Goal: Communication & Community: Share content

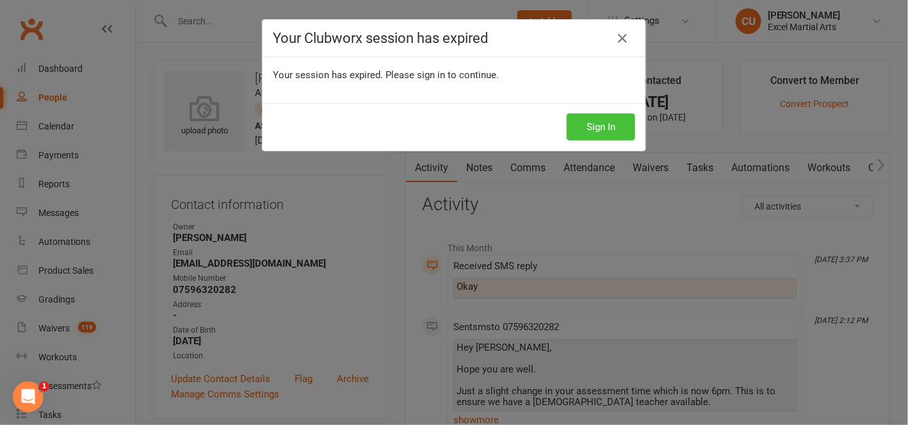
click at [579, 130] on button "Sign In" at bounding box center [601, 126] width 69 height 27
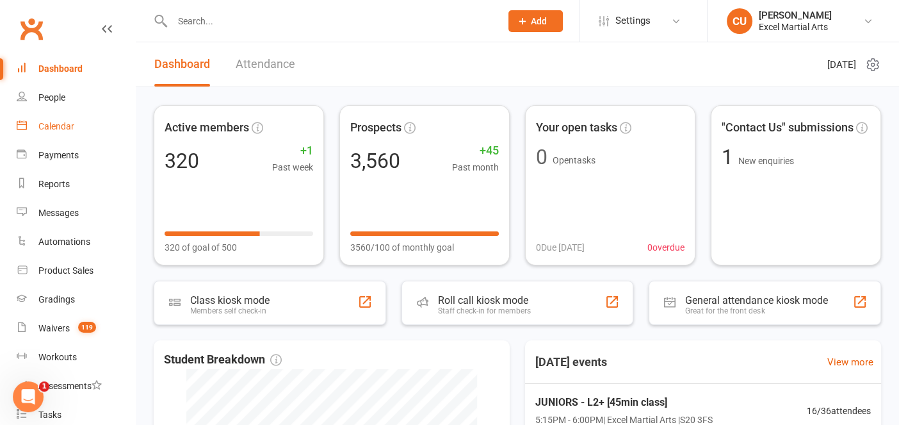
click at [68, 113] on link "Calendar" at bounding box center [76, 126] width 118 height 29
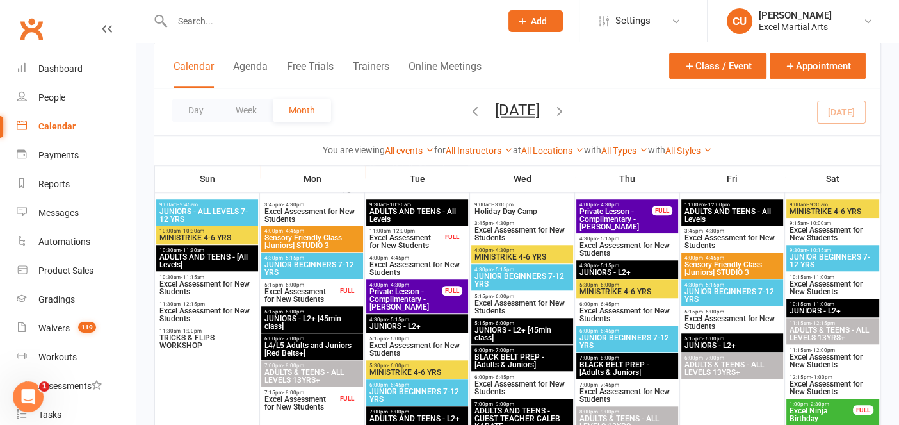
scroll to position [1081, 0]
click at [215, 340] on span "TRICKS & FLIPS WORKSHOP" at bounding box center [207, 341] width 97 height 15
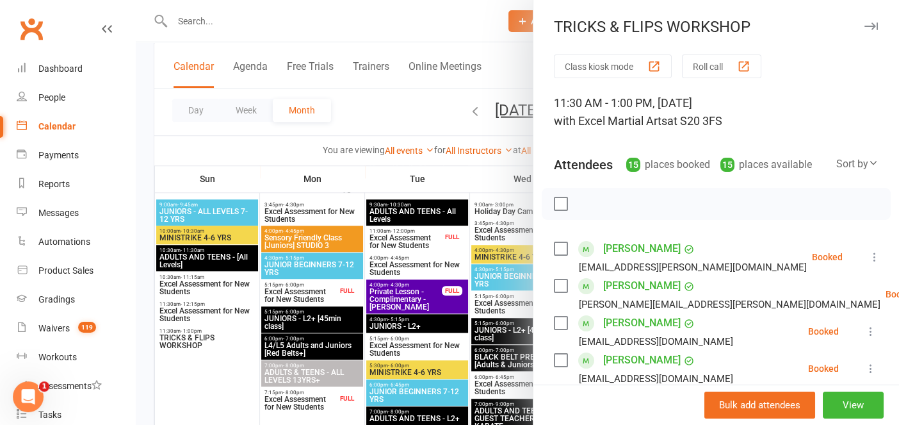
click at [215, 340] on div at bounding box center [517, 212] width 763 height 425
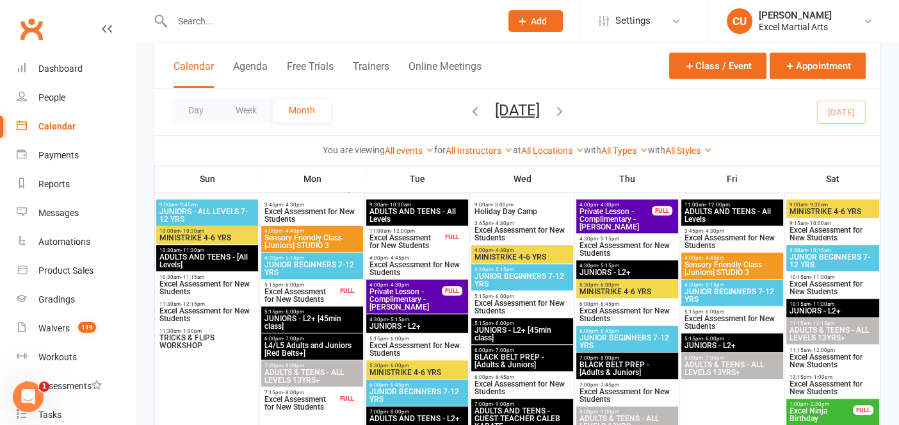
click at [193, 16] on input "text" at bounding box center [329, 21] width 323 height 18
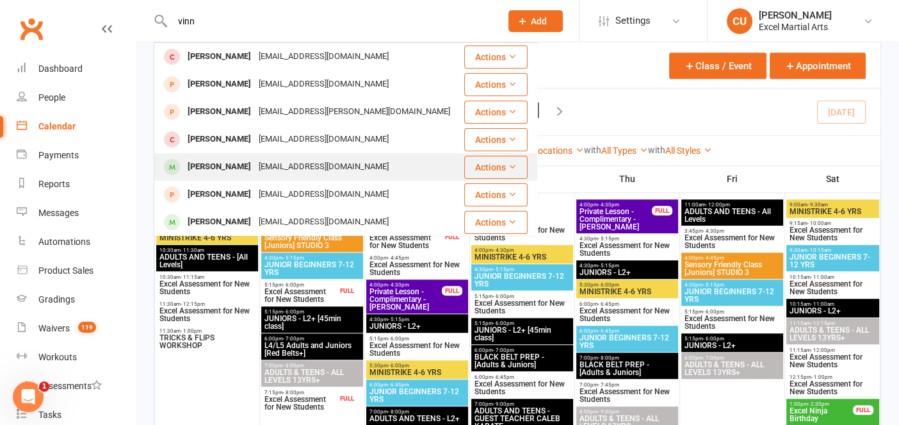
type input "vinn"
click at [220, 163] on div "Vinnie Curran" at bounding box center [219, 167] width 71 height 19
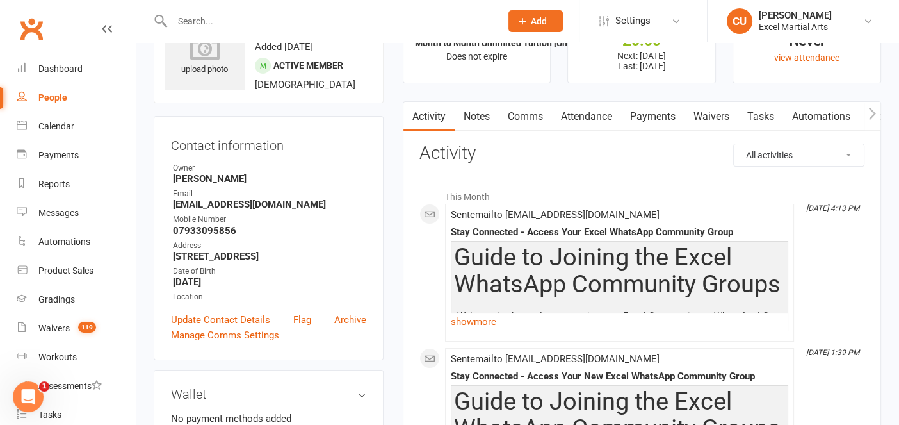
scroll to position [52, 0]
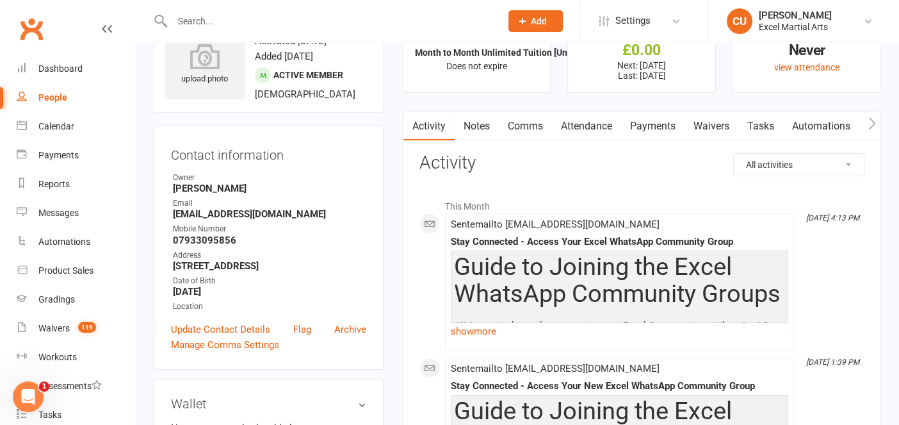
click at [478, 119] on link "Notes" at bounding box center [477, 125] width 44 height 29
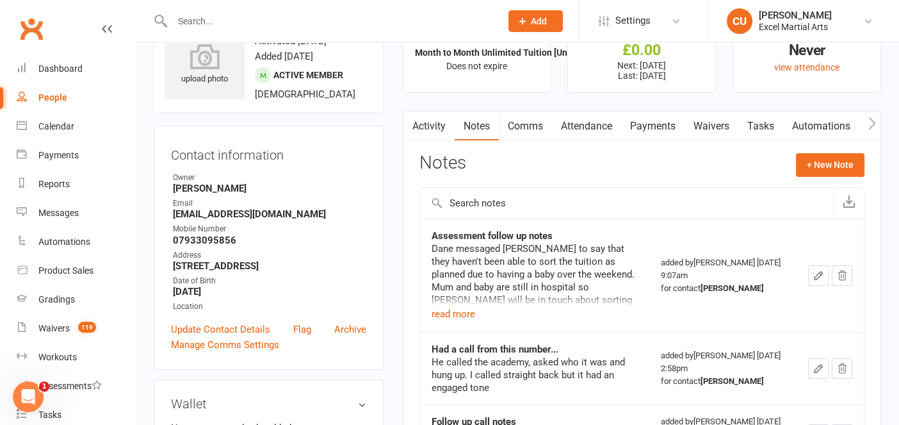
scroll to position [123, 0]
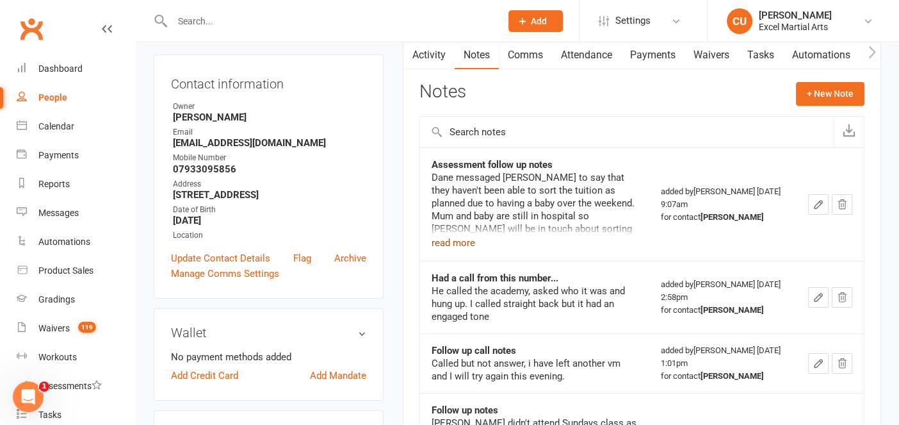
click at [451, 245] on button "read more" at bounding box center [454, 242] width 44 height 15
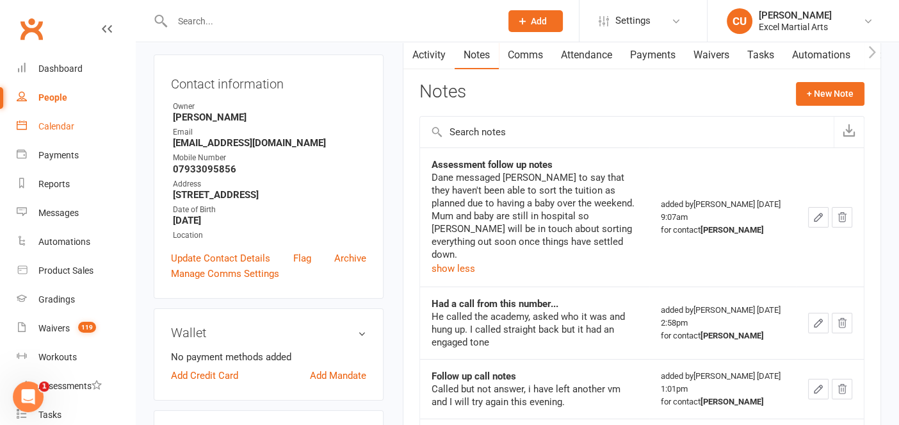
click at [65, 123] on div "Calendar" at bounding box center [56, 126] width 36 height 10
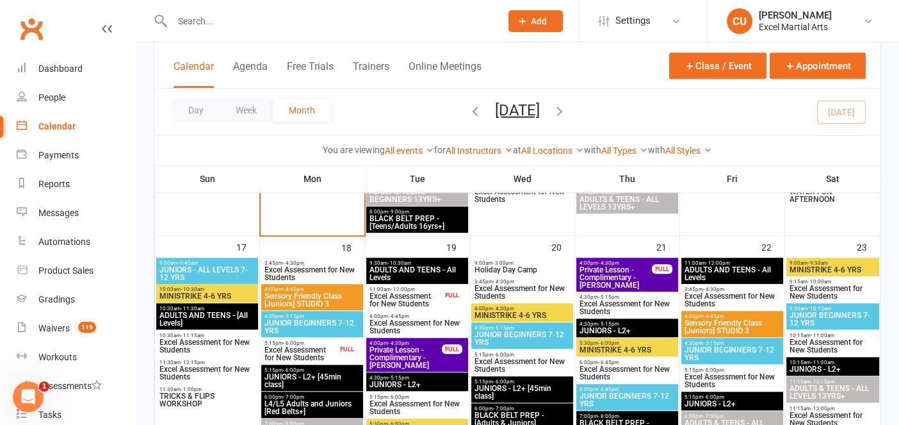
scroll to position [1017, 0]
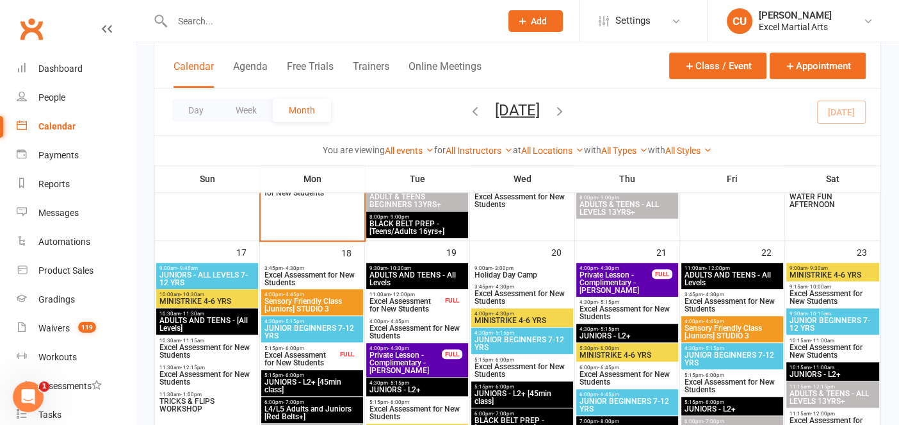
click at [443, 325] on span "Excel Assessment for New Students" at bounding box center [417, 331] width 97 height 15
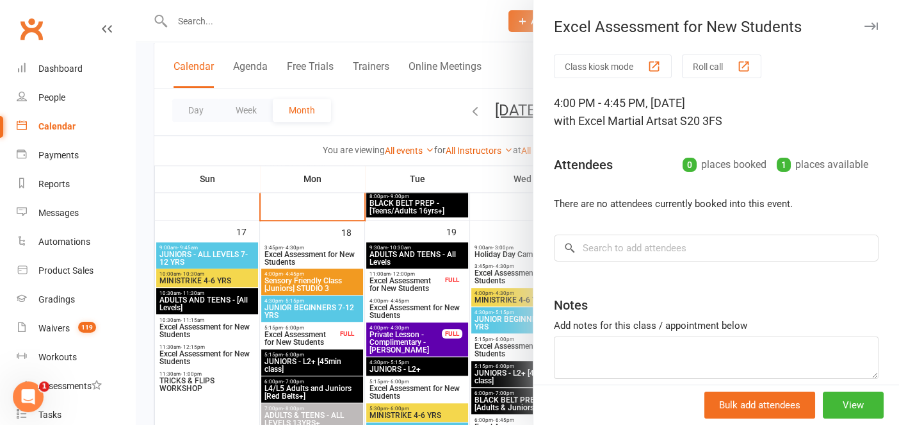
scroll to position [1039, 0]
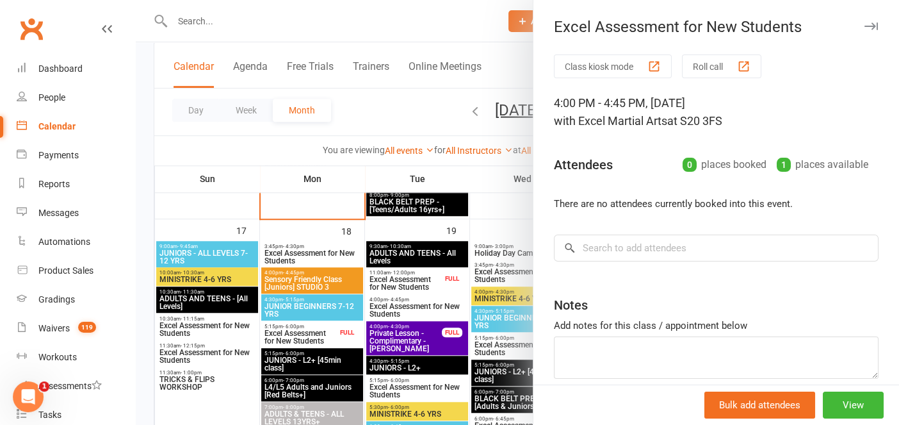
click at [403, 27] on div at bounding box center [517, 212] width 763 height 425
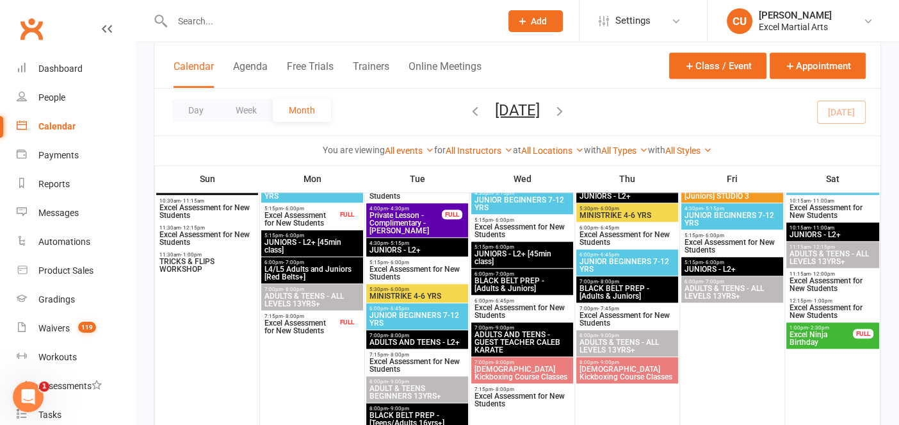
scroll to position [1157, 0]
click at [765, 305] on div at bounding box center [732, 277] width 102 height 307
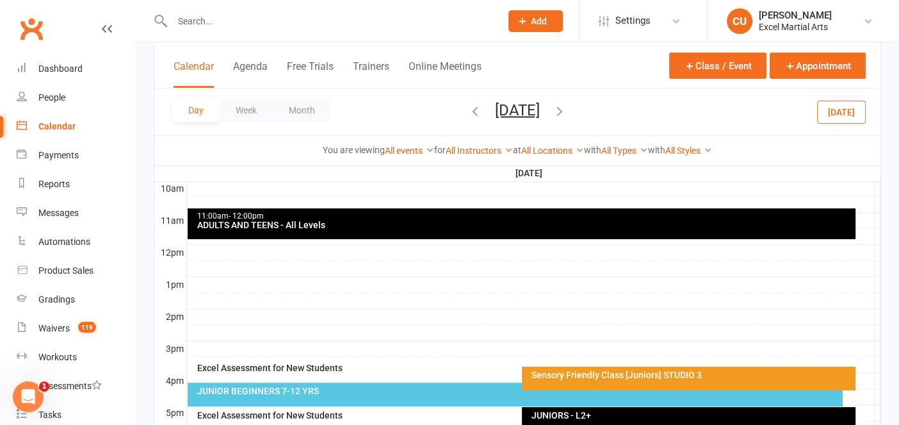
scroll to position [0, 0]
click at [40, 97] on div "People" at bounding box center [51, 97] width 27 height 10
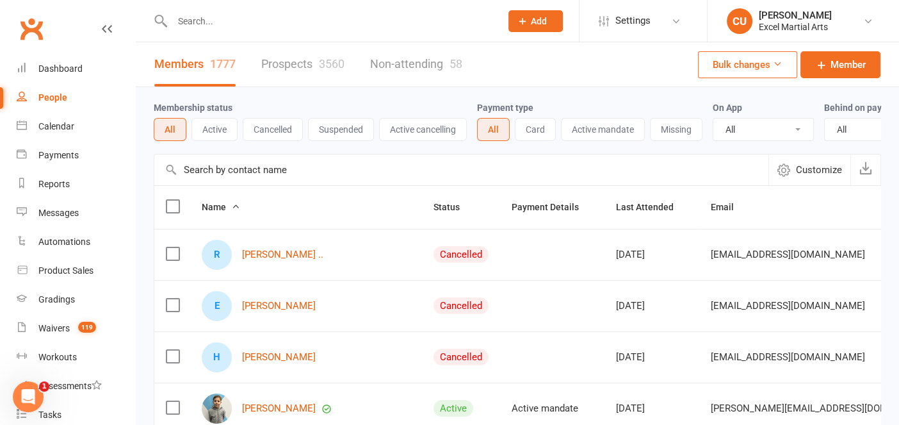
click at [70, 65] on div "Dashboard" at bounding box center [60, 68] width 44 height 10
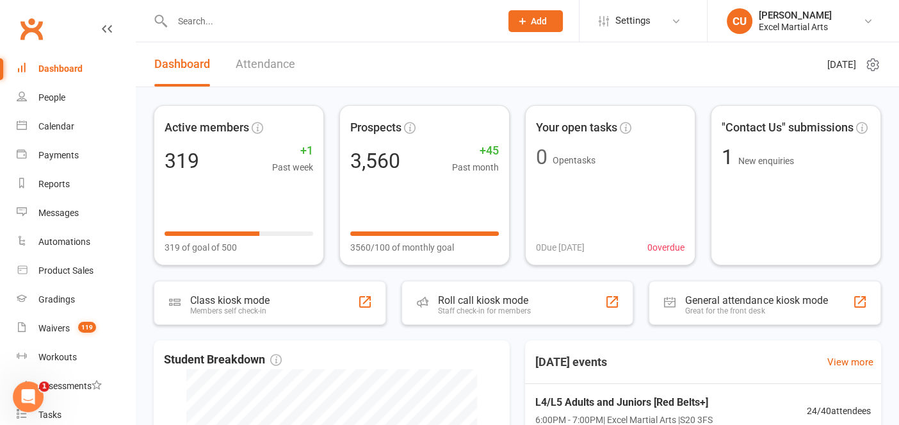
click at [224, 53] on div "Dashboard Attendance" at bounding box center [225, 64] width 178 height 44
click at [186, 15] on input "text" at bounding box center [329, 21] width 323 height 18
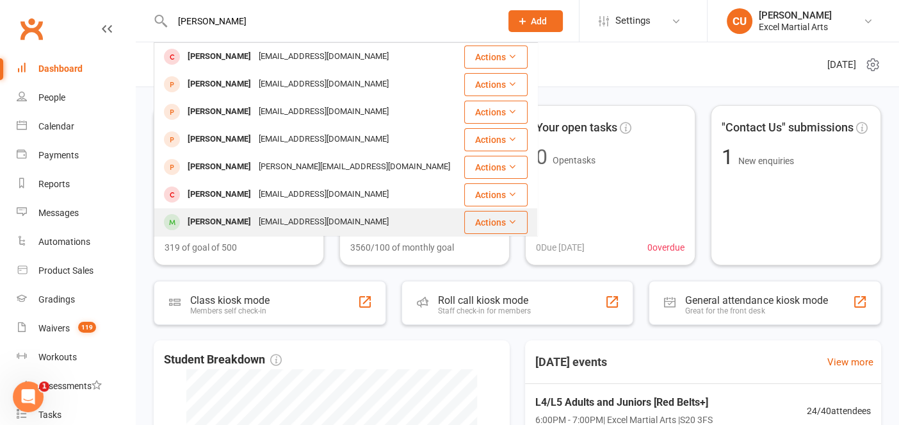
type input "charlie br"
click at [241, 220] on div "Charlie Bramhall" at bounding box center [219, 222] width 71 height 19
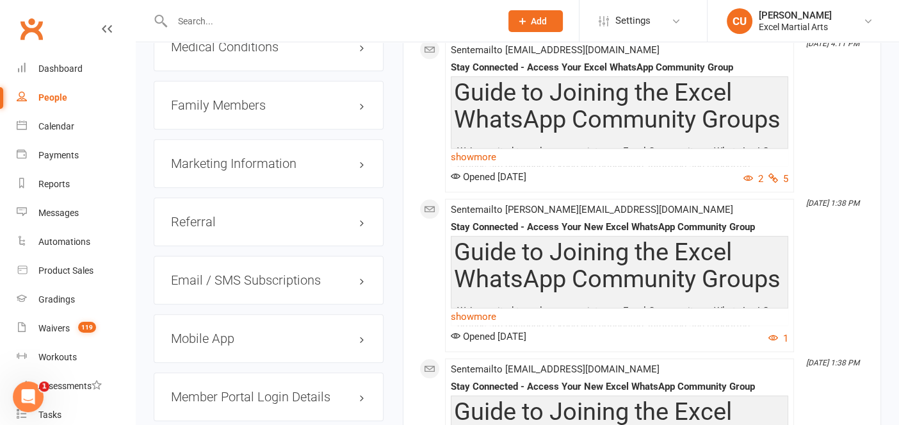
scroll to position [1289, 0]
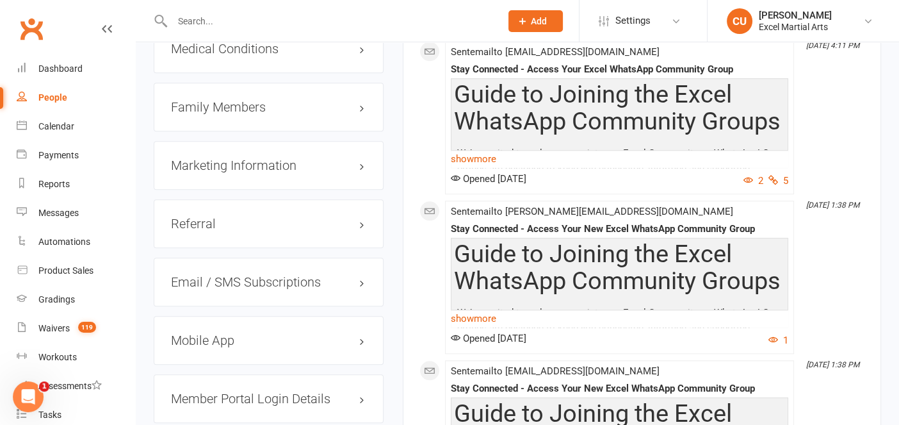
click at [220, 68] on div "Medical Conditions edit" at bounding box center [269, 48] width 230 height 49
click at [217, 56] on h3 "Medical Conditions edit" at bounding box center [268, 49] width 195 height 14
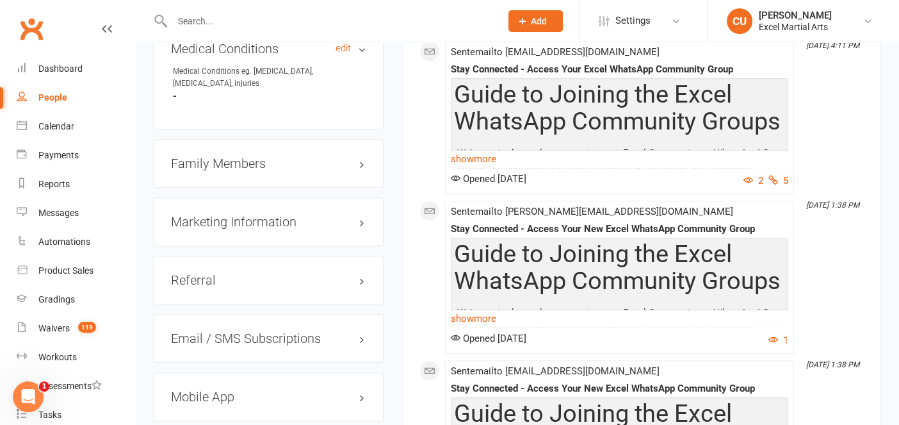
click at [217, 56] on h3 "Medical Conditions edit" at bounding box center [268, 49] width 195 height 14
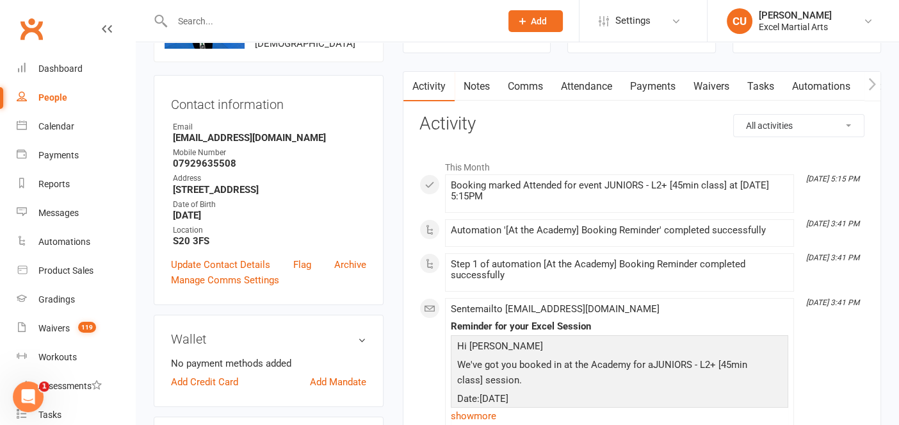
scroll to position [0, 0]
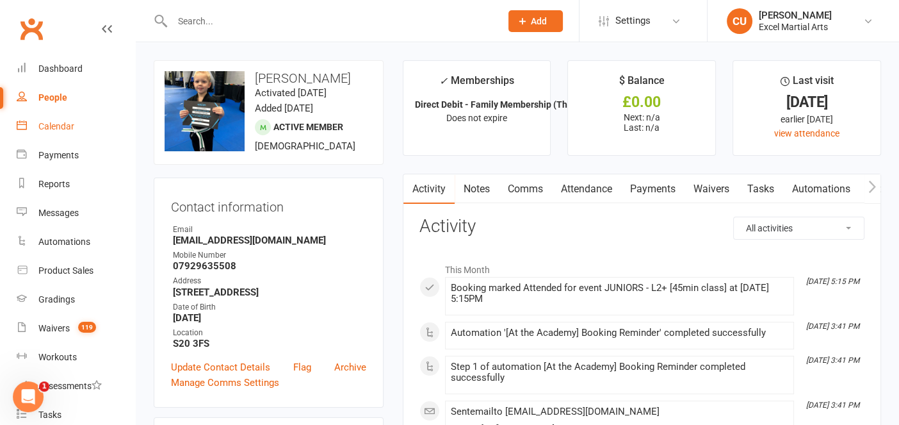
click at [54, 127] on div "Calendar" at bounding box center [56, 126] width 36 height 10
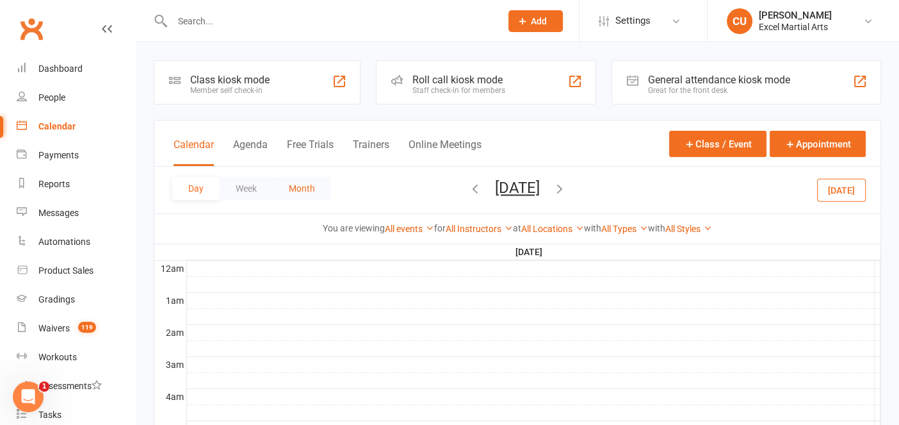
click at [309, 186] on button "Month" at bounding box center [302, 188] width 58 height 23
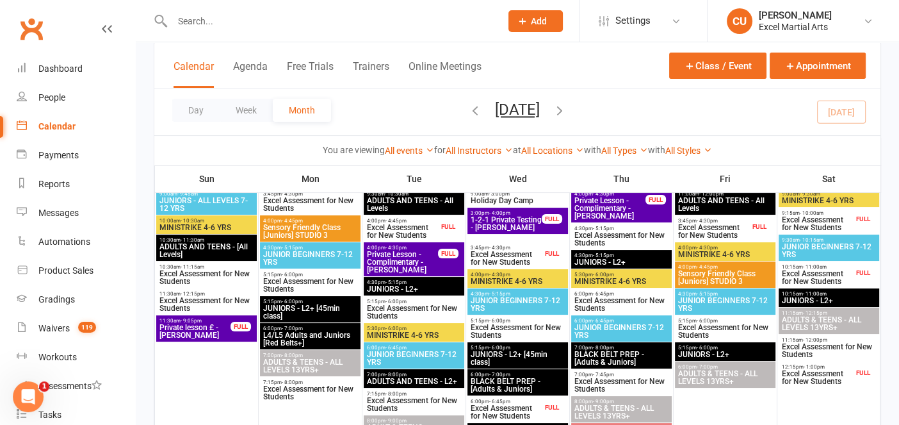
scroll to position [106, 0]
click at [210, 17] on input "text" at bounding box center [329, 21] width 323 height 18
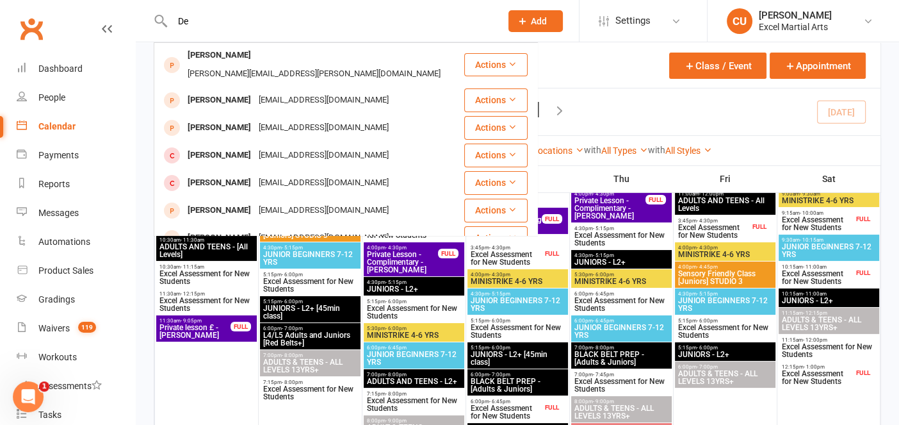
type input "D"
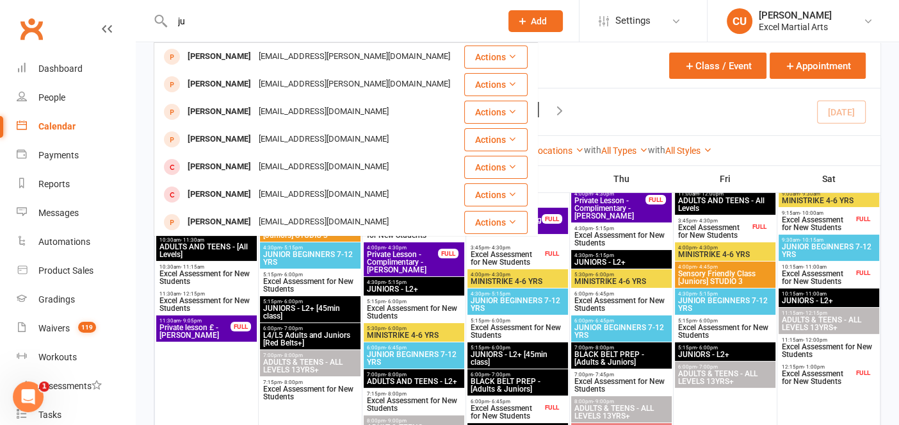
type input "j"
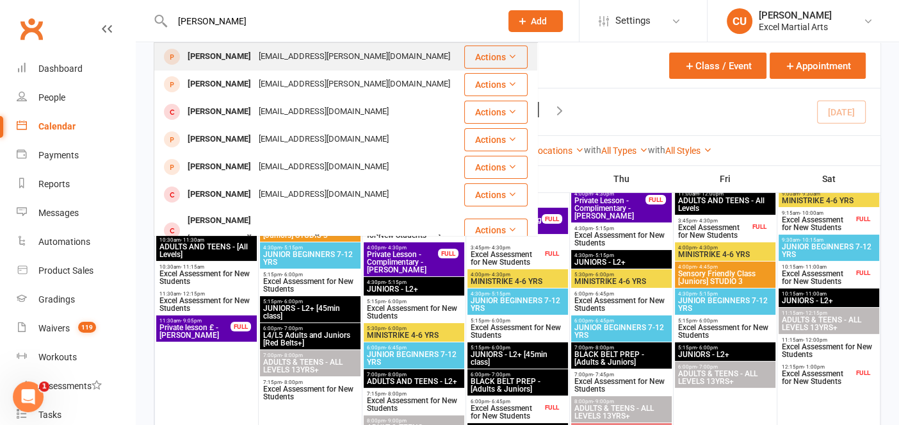
type input "Jude B"
click at [300, 56] on div "jude.bayliss@icloud.com" at bounding box center [354, 56] width 199 height 19
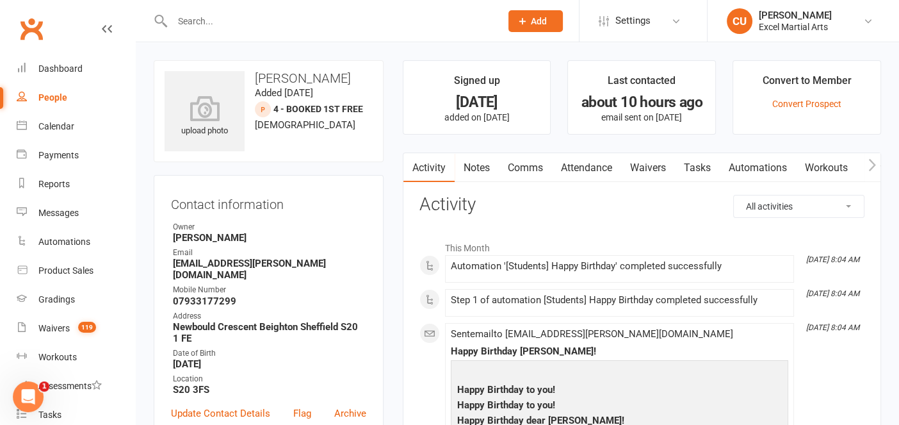
click at [483, 163] on link "Notes" at bounding box center [477, 167] width 44 height 29
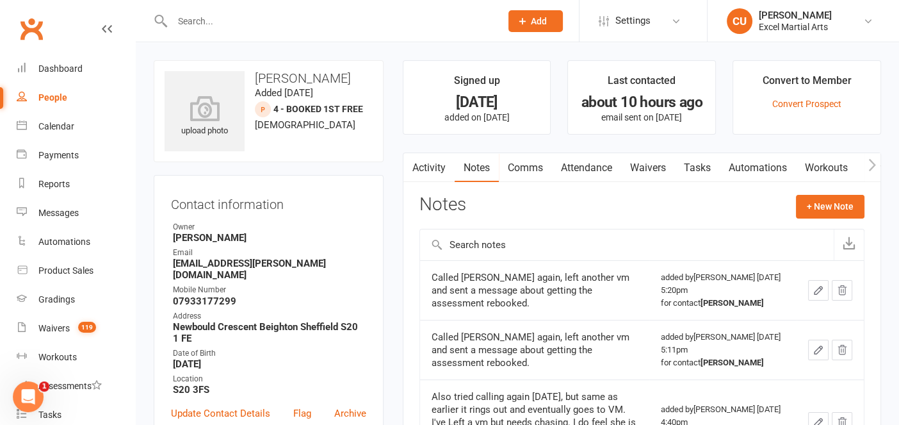
click at [521, 165] on link "Comms" at bounding box center [525, 167] width 53 height 29
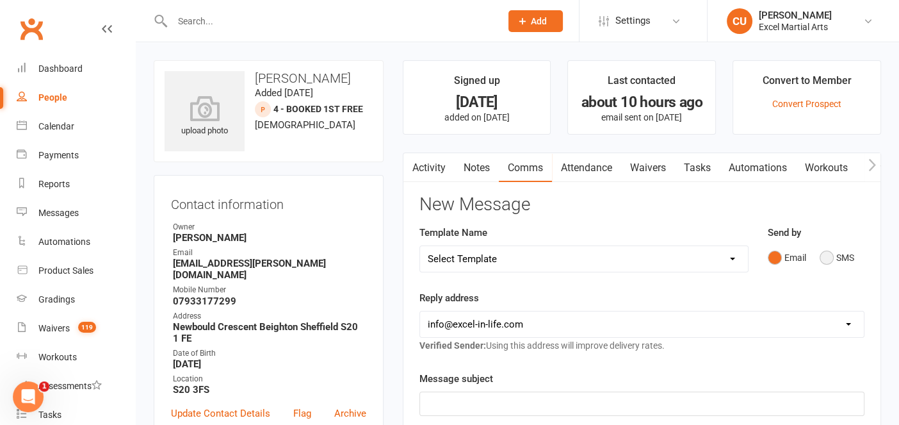
click at [822, 257] on button "SMS" at bounding box center [837, 257] width 35 height 24
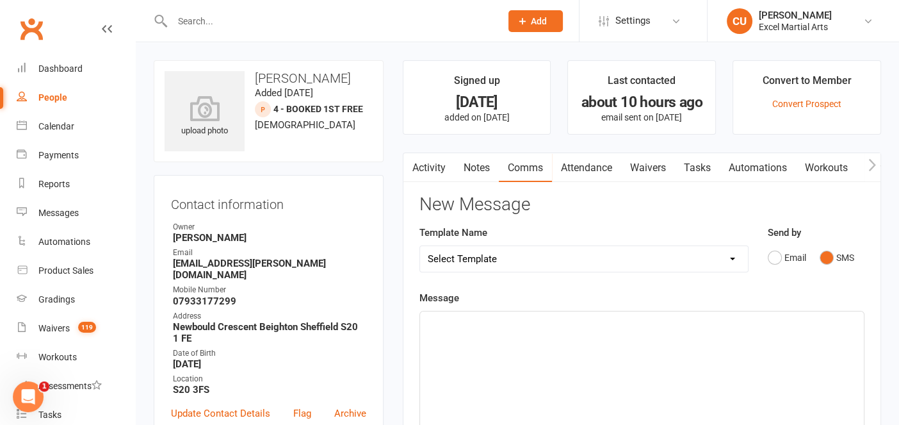
click at [628, 353] on div "﻿" at bounding box center [642, 407] width 444 height 192
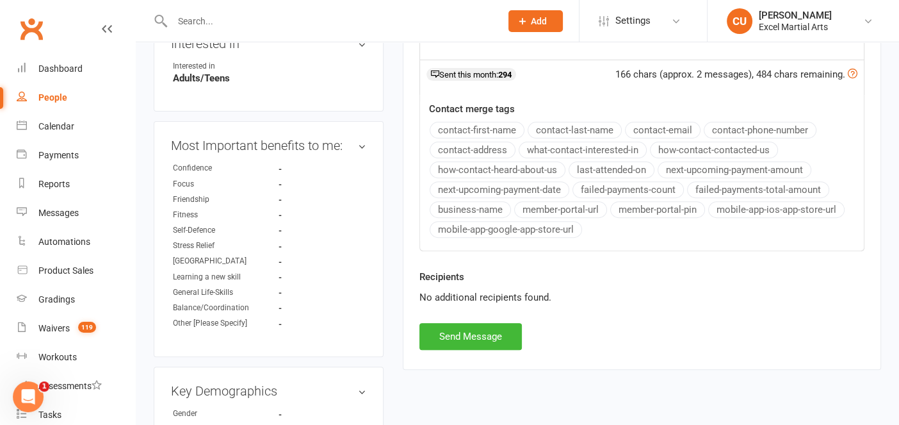
scroll to position [495, 0]
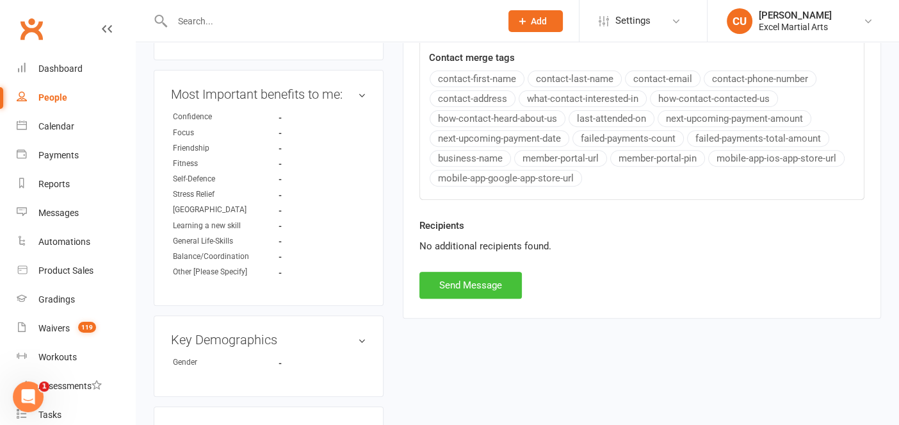
click at [464, 285] on button "Send Message" at bounding box center [470, 284] width 102 height 27
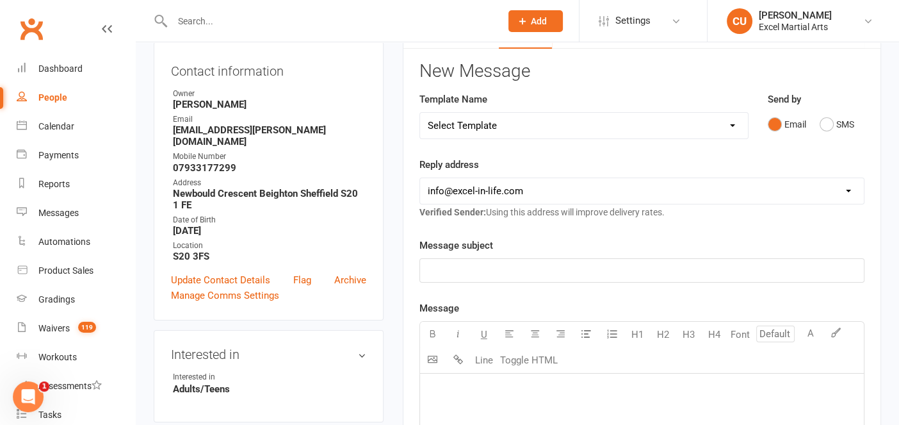
scroll to position [0, 0]
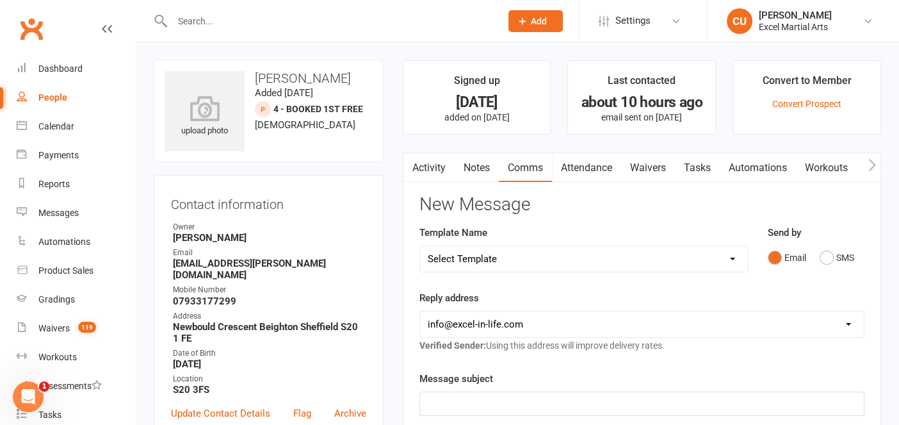
click at [428, 170] on link "Activity" at bounding box center [428, 167] width 51 height 29
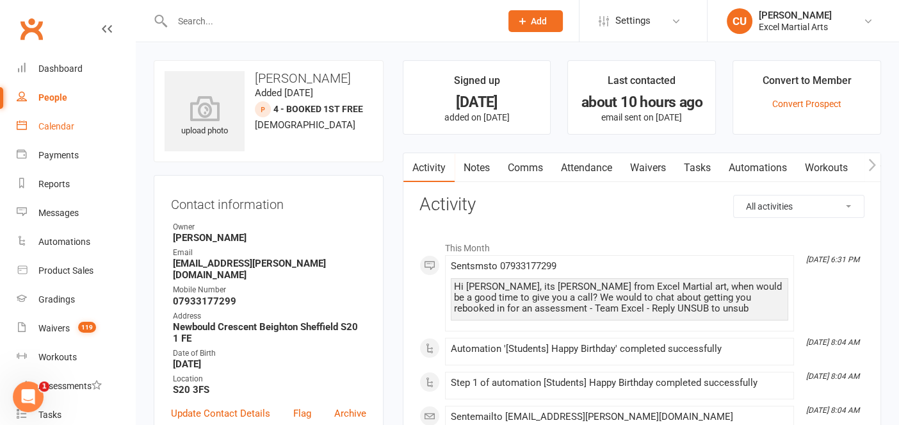
click at [55, 126] on div "Calendar" at bounding box center [56, 126] width 36 height 10
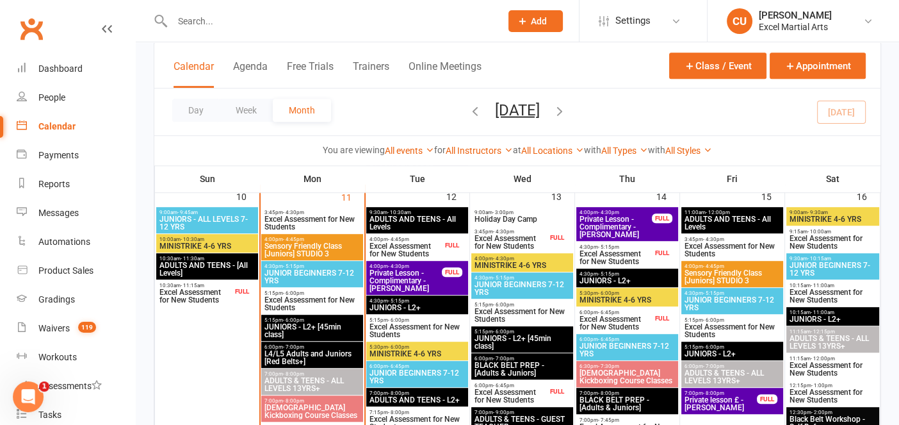
scroll to position [802, 0]
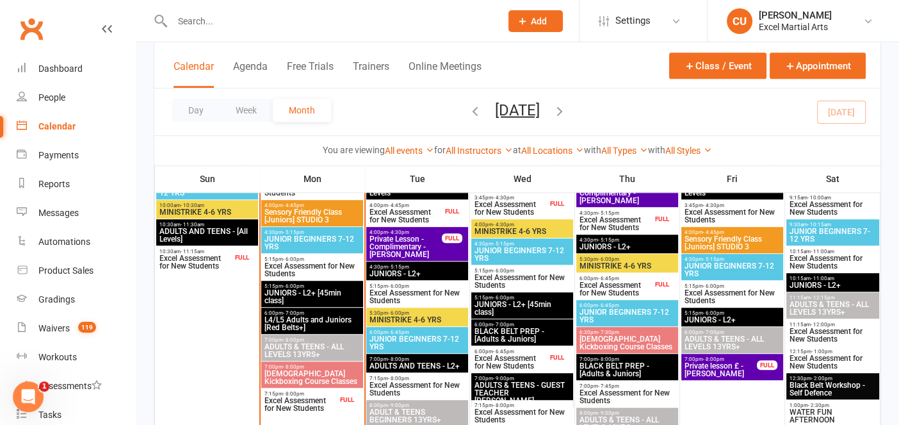
click at [298, 316] on span "L4/L5 Adults and Juniors [Red Belts+]" at bounding box center [312, 323] width 97 height 15
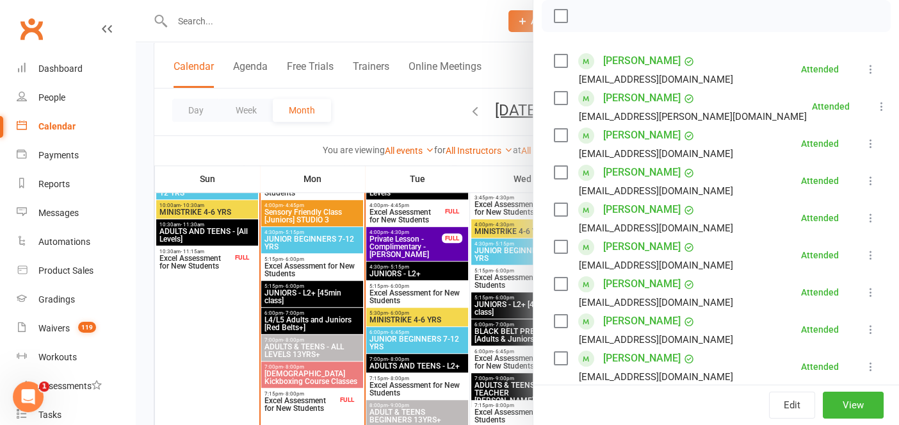
scroll to position [196, 0]
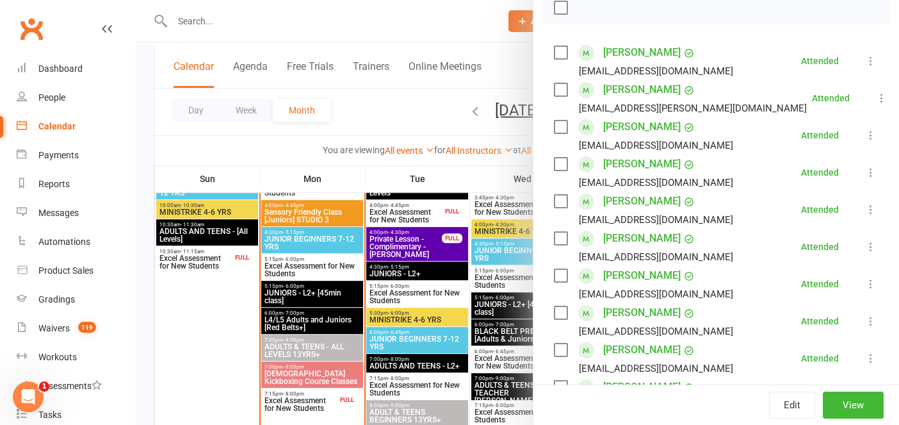
click at [642, 278] on link "Grace Buttery" at bounding box center [641, 275] width 77 height 20
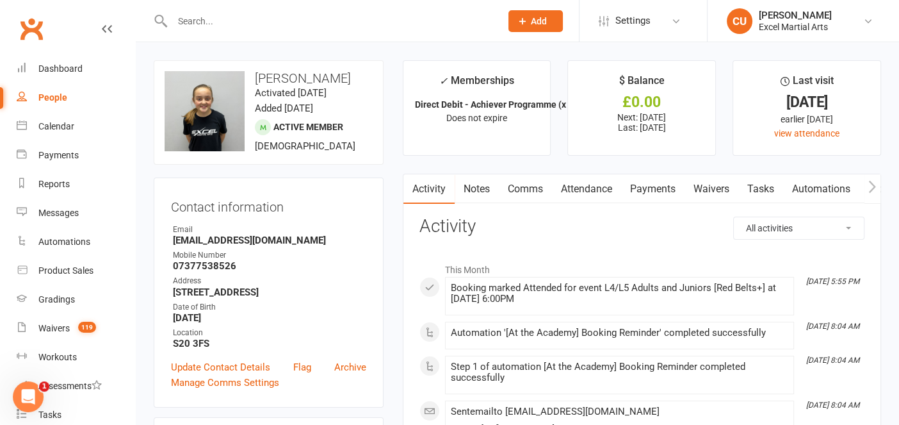
click at [870, 189] on icon "button" at bounding box center [872, 186] width 8 height 13
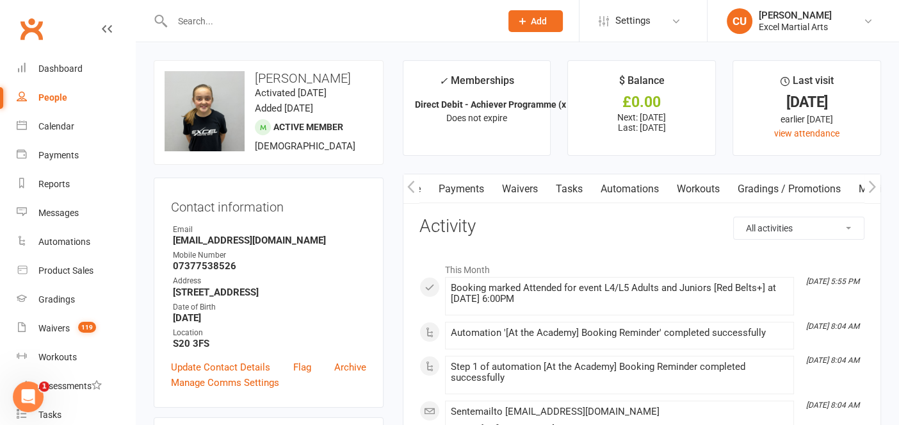
scroll to position [0, 287]
click at [797, 186] on link "Mobile App" at bounding box center [788, 188] width 69 height 29
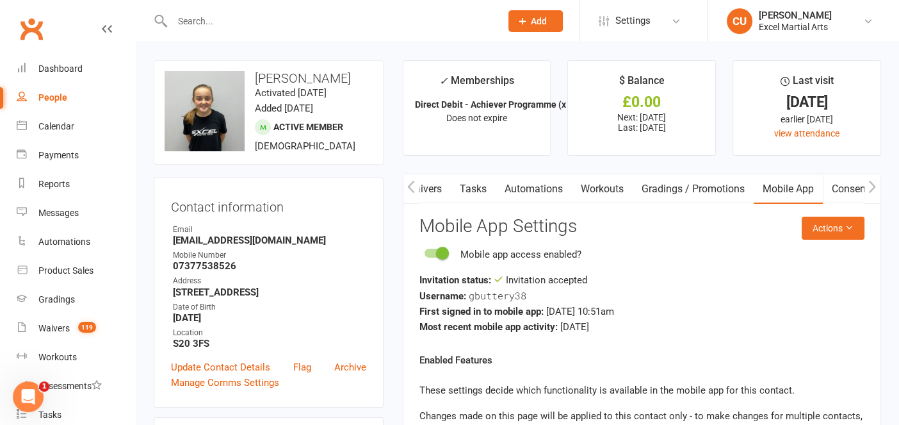
click at [412, 191] on icon "button" at bounding box center [410, 186] width 7 height 12
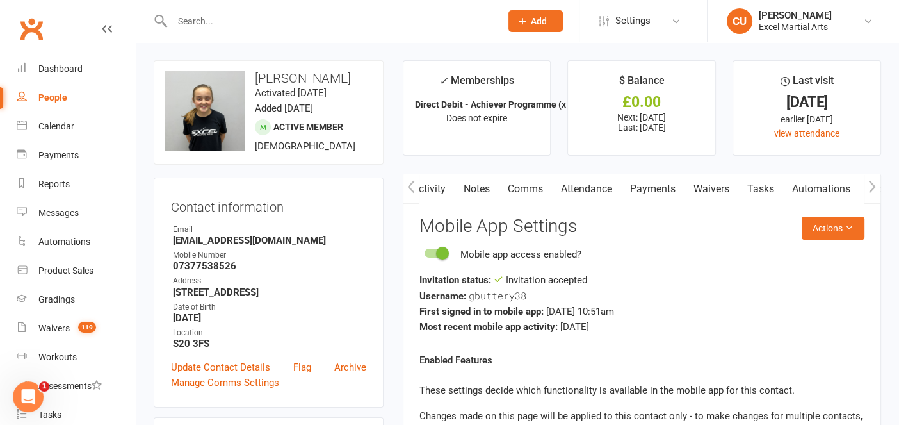
click at [412, 191] on icon "button" at bounding box center [410, 186] width 7 height 12
click at [433, 192] on link "Activity" at bounding box center [428, 188] width 51 height 29
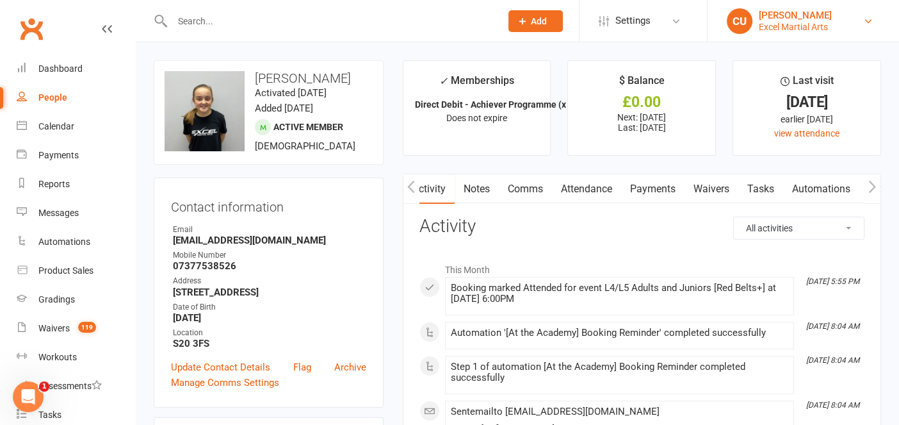
click at [811, 22] on div "Excel Martial Arts" at bounding box center [795, 27] width 73 height 12
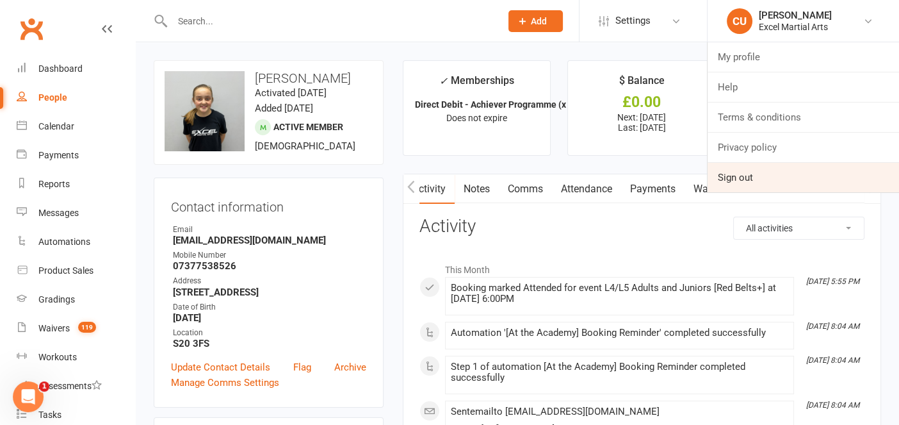
click at [730, 181] on link "Sign out" at bounding box center [803, 177] width 191 height 29
